Goal: Participate in discussion

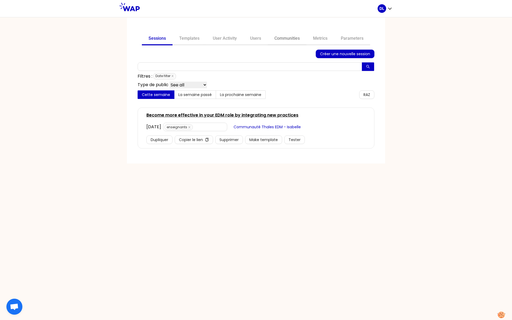
click at [294, 38] on link "Communities" at bounding box center [287, 39] width 39 height 13
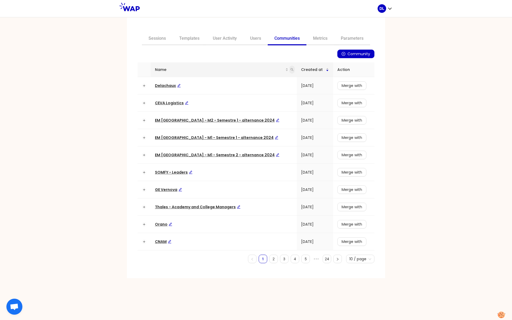
click at [291, 68] on icon "search" at bounding box center [292, 69] width 3 height 3
type input "learning"
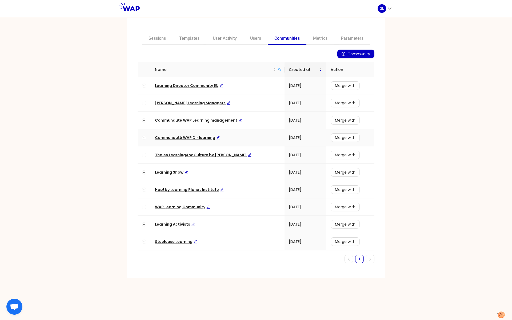
click at [182, 136] on span "Communauté WAP Dir learning" at bounding box center [187, 137] width 65 height 5
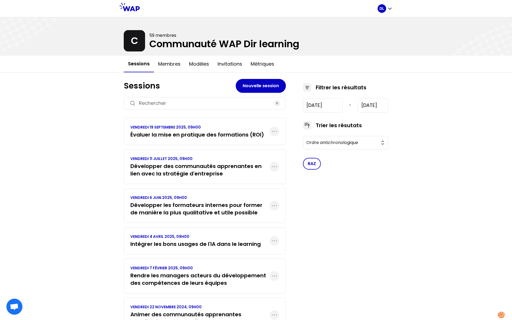
click at [212, 137] on h3 "Évaluer la mise en pratique des formations (ROI)" at bounding box center [197, 134] width 134 height 7
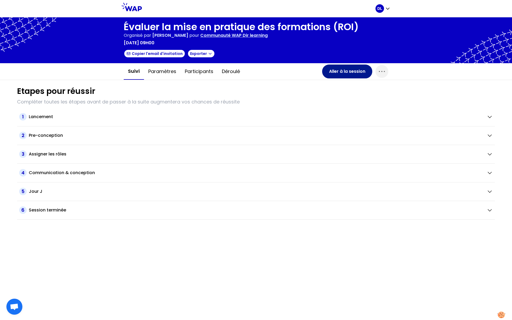
click at [343, 71] on button "Aller à la session" at bounding box center [347, 72] width 50 height 14
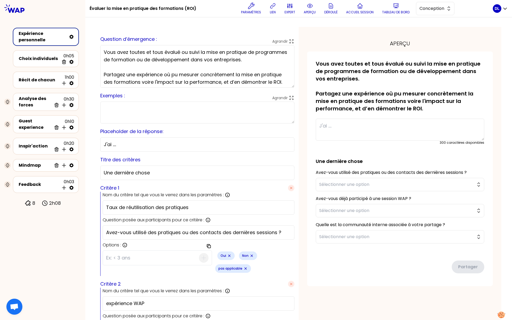
drag, startPoint x: 424, startPoint y: 7, endPoint x: 424, endPoint y: 281, distance: 273.2
click at [424, 7] on span "Conception" at bounding box center [432, 8] width 24 height 6
click at [424, 29] on li "Facilitation" at bounding box center [435, 30] width 38 height 9
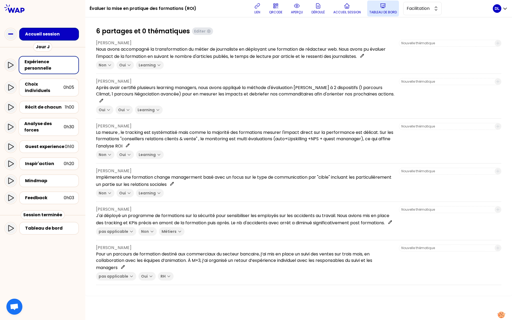
click at [387, 9] on button "Tableau de bord" at bounding box center [383, 9] width 32 height 16
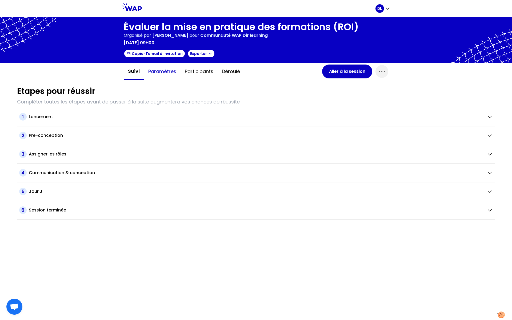
click at [169, 74] on button "Paramètres" at bounding box center [162, 71] width 37 height 16
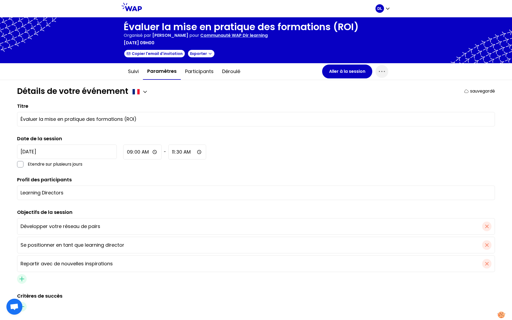
scroll to position [110, 0]
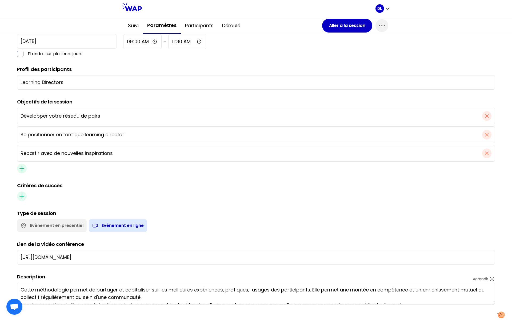
click at [89, 293] on textarea "Cette méthodologie permet de partager et capitaliser sur les meilleures expérie…" at bounding box center [256, 294] width 478 height 22
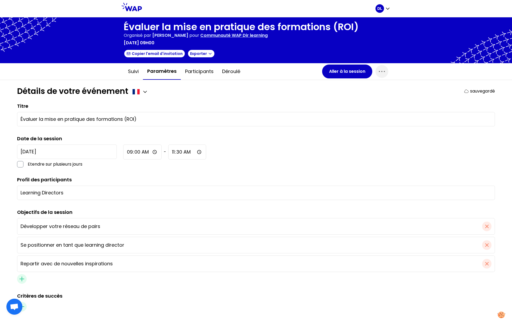
click at [196, 23] on h1 "Évaluer la mise en pratique des formations (ROI)" at bounding box center [241, 27] width 235 height 11
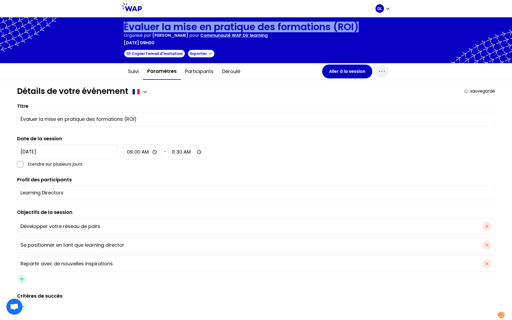
click at [196, 23] on h1 "Évaluer la mise en pratique des formations (ROI)" at bounding box center [241, 27] width 235 height 11
copy h1 "Évaluer la mise en pratique des formations (ROI)"
